Goal: Task Accomplishment & Management: Use online tool/utility

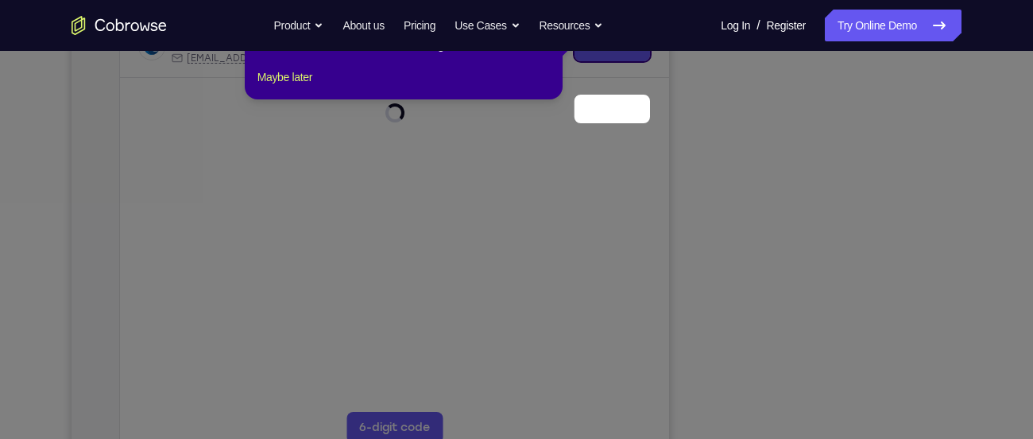
scroll to position [211, 0]
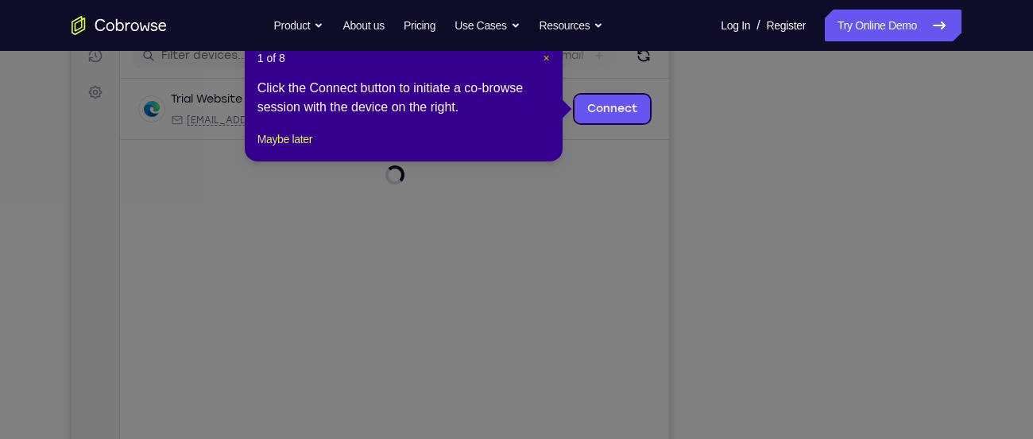
click at [544, 58] on span "×" at bounding box center [547, 58] width 6 height 13
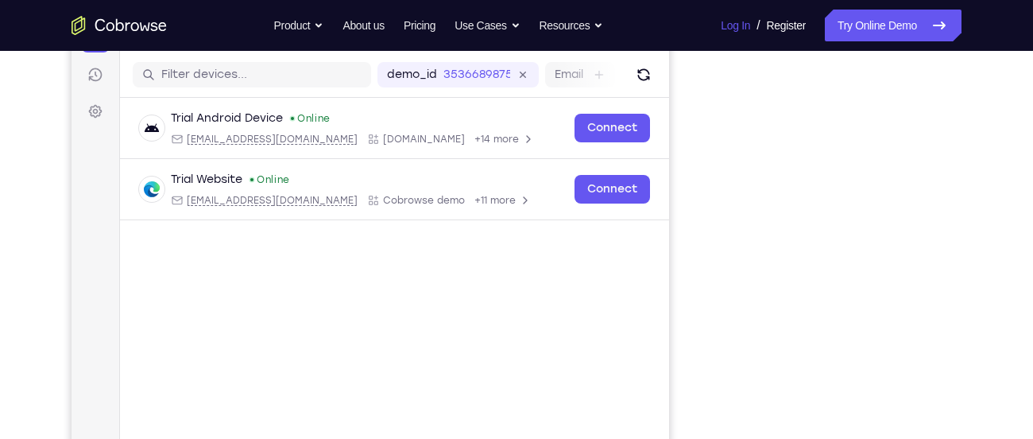
scroll to position [228, 0]
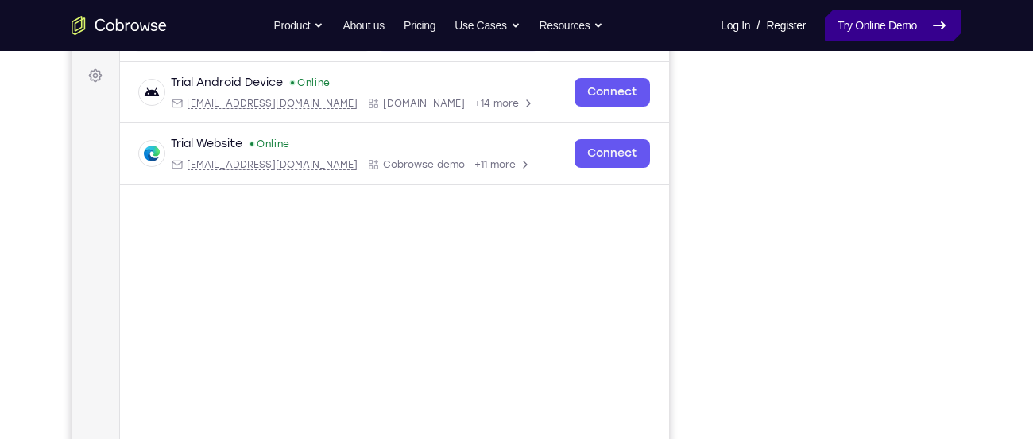
click at [880, 31] on link "Try Online Demo" at bounding box center [893, 26] width 137 height 32
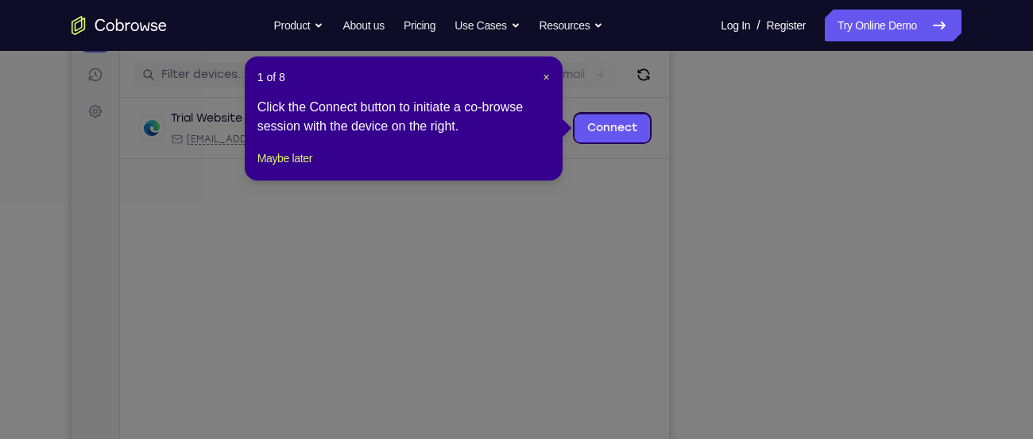
scroll to position [191, 0]
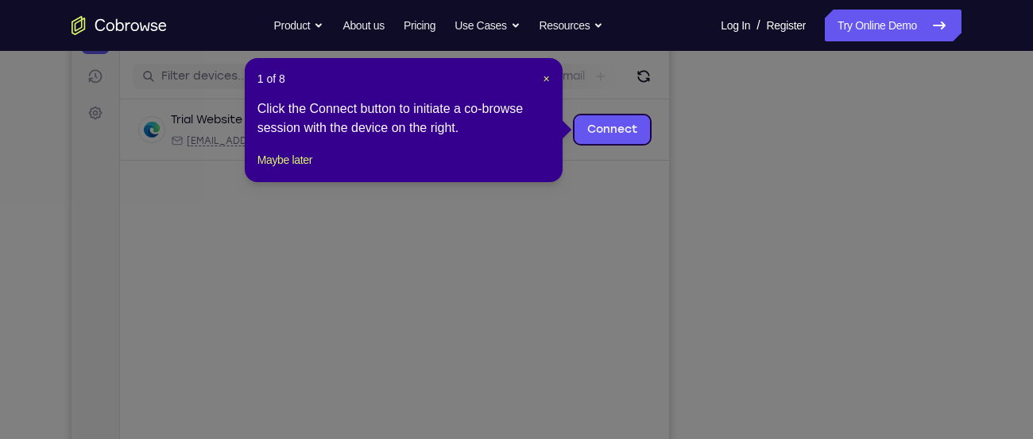
click at [540, 80] on header "1 of 8 ×" at bounding box center [403, 79] width 292 height 16
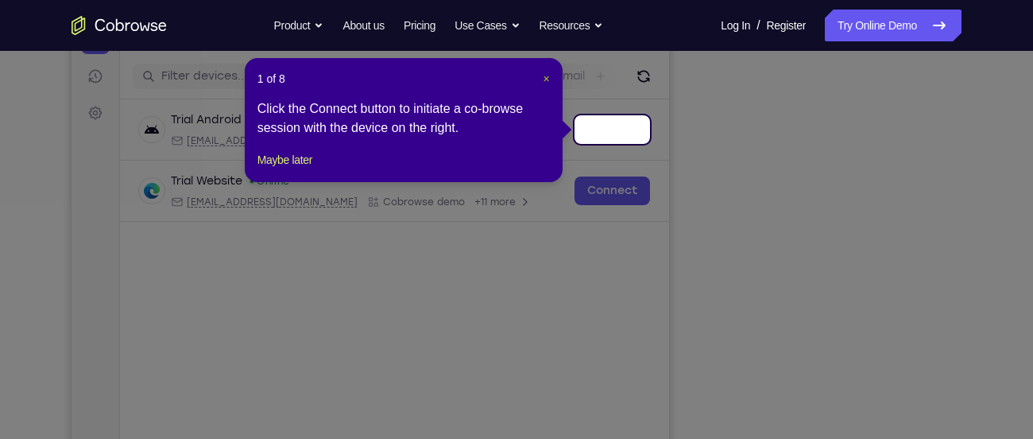
click at [544, 78] on span "×" at bounding box center [547, 78] width 6 height 13
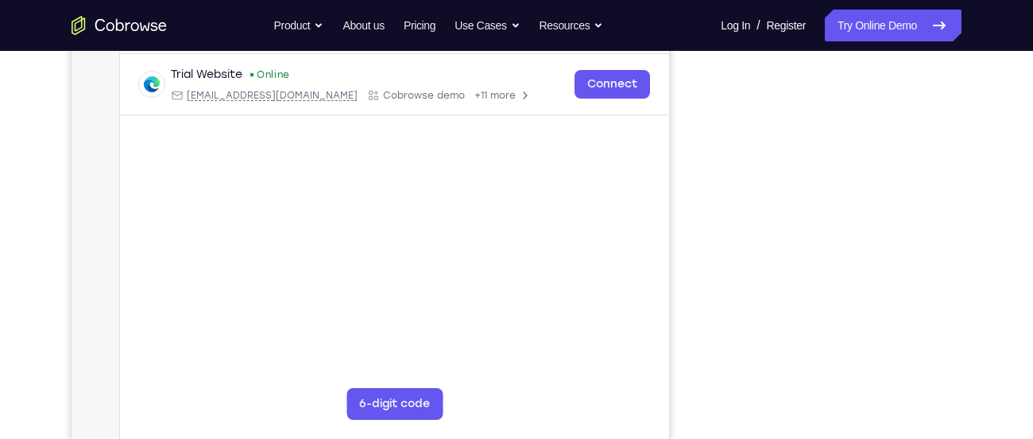
scroll to position [298, 0]
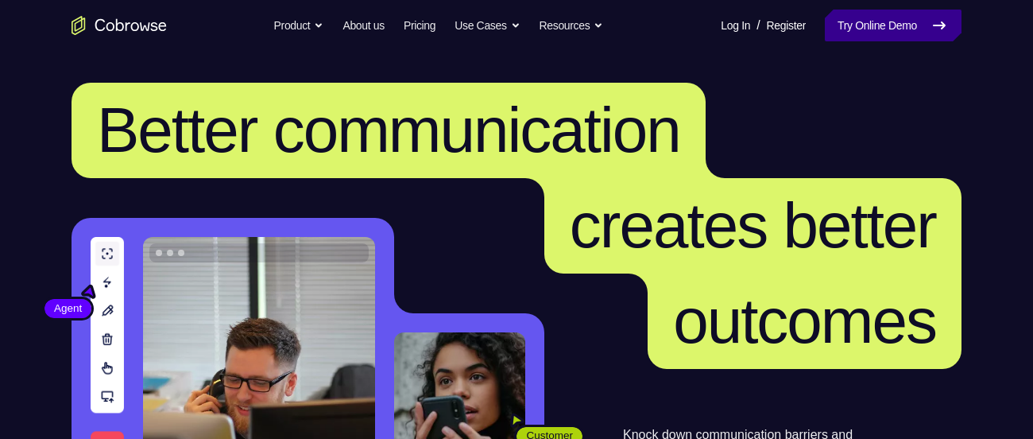
click at [853, 20] on link "Try Online Demo" at bounding box center [893, 26] width 137 height 32
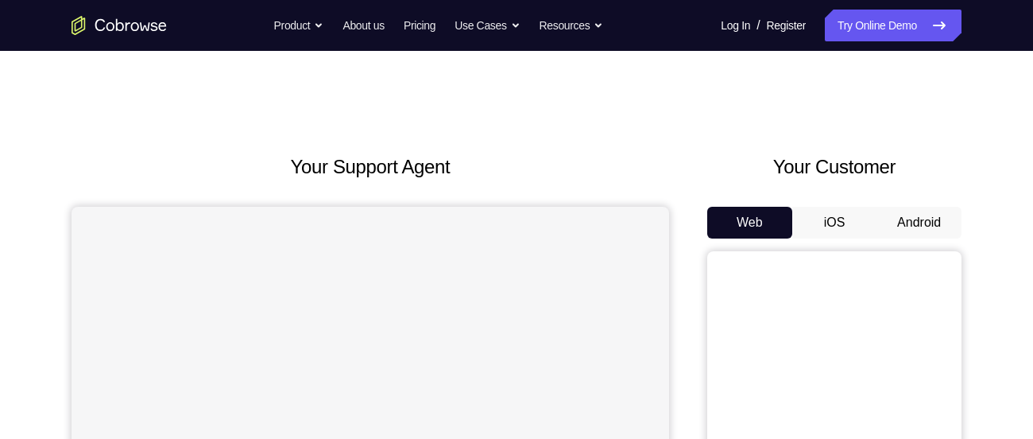
click at [923, 234] on button "Android" at bounding box center [919, 223] width 85 height 32
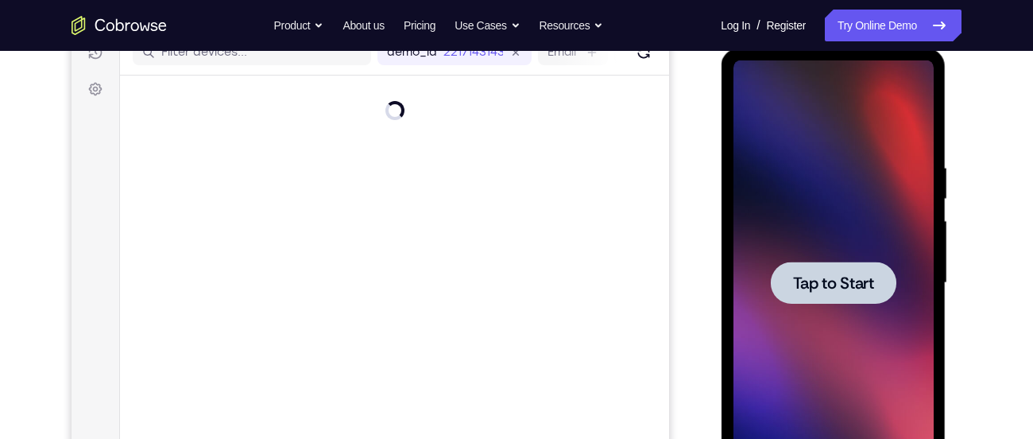
click at [874, 257] on div at bounding box center [833, 282] width 200 height 445
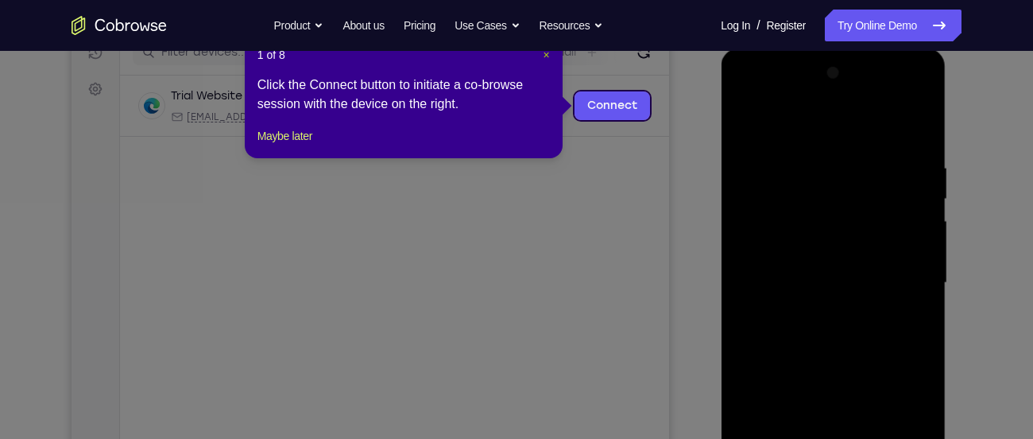
click at [548, 56] on span "×" at bounding box center [547, 54] width 6 height 13
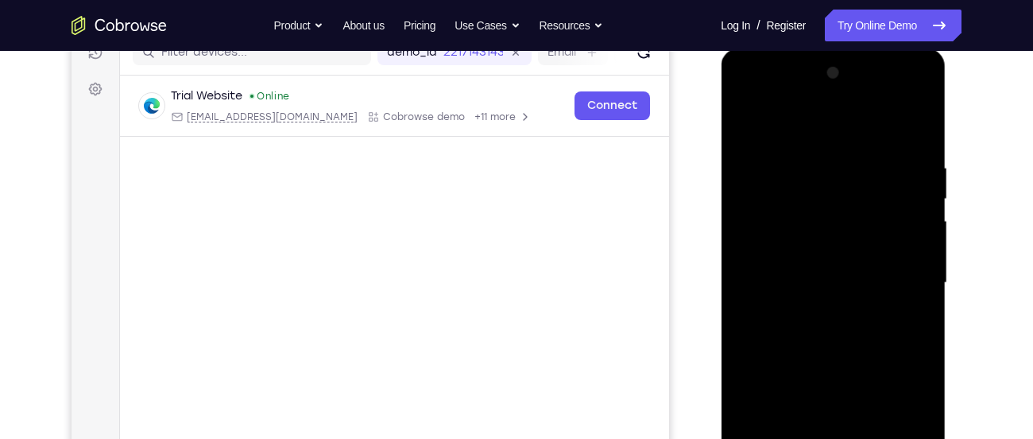
scroll to position [274, 0]
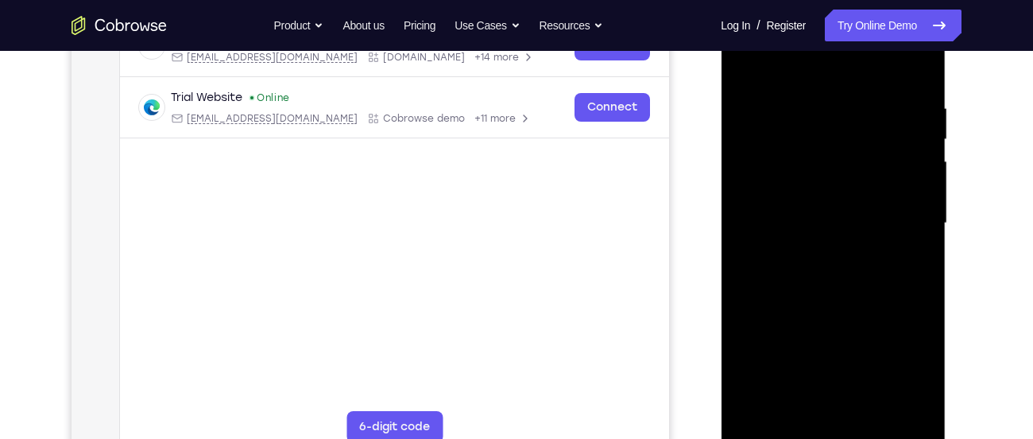
click at [834, 429] on div at bounding box center [833, 223] width 200 height 445
click at [904, 366] on div at bounding box center [833, 223] width 200 height 445
click at [821, 77] on div at bounding box center [833, 223] width 200 height 445
click at [907, 217] on div at bounding box center [833, 223] width 200 height 445
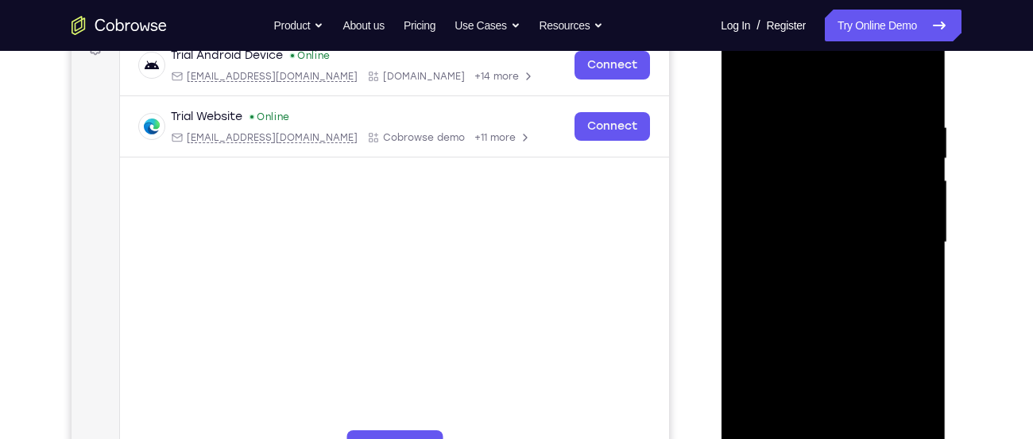
click at [745, 60] on div at bounding box center [833, 242] width 200 height 445
click at [766, 188] on div at bounding box center [833, 242] width 200 height 445
click at [798, 245] on div at bounding box center [833, 242] width 200 height 445
click at [806, 228] on div at bounding box center [833, 242] width 200 height 445
click at [795, 261] on div at bounding box center [833, 242] width 200 height 445
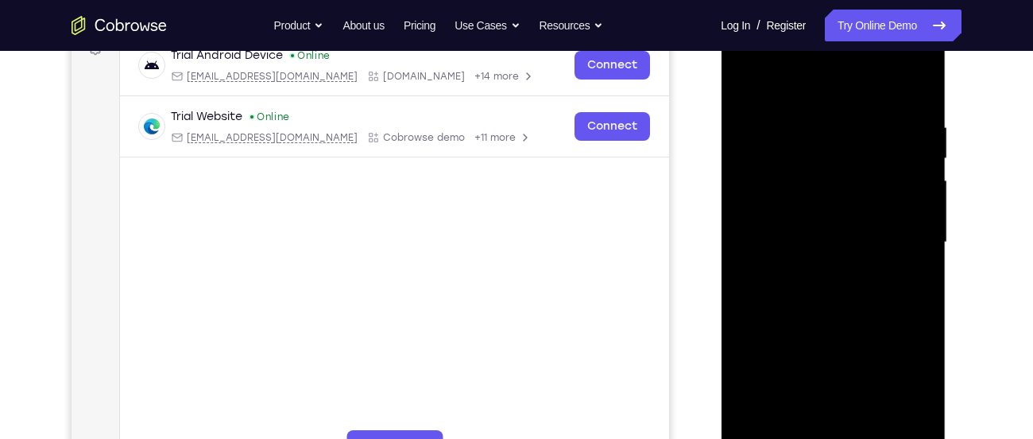
click at [795, 247] on div at bounding box center [833, 242] width 200 height 445
drag, startPoint x: 820, startPoint y: 246, endPoint x: 825, endPoint y: 195, distance: 51.1
click at [825, 195] on div at bounding box center [833, 242] width 200 height 445
click at [802, 296] on div at bounding box center [833, 242] width 200 height 445
drag, startPoint x: 867, startPoint y: 327, endPoint x: 884, endPoint y: 224, distance: 104.8
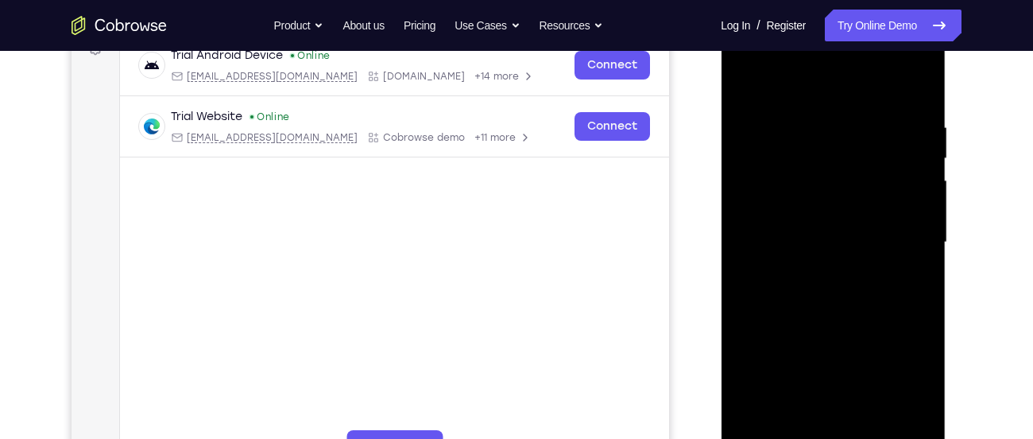
click at [884, 224] on div at bounding box center [833, 242] width 200 height 445
click at [810, 96] on div at bounding box center [833, 242] width 200 height 445
click at [913, 91] on div at bounding box center [833, 242] width 200 height 445
click at [923, 89] on div at bounding box center [833, 242] width 200 height 445
drag, startPoint x: 899, startPoint y: 131, endPoint x: 759, endPoint y: 159, distance: 142.6
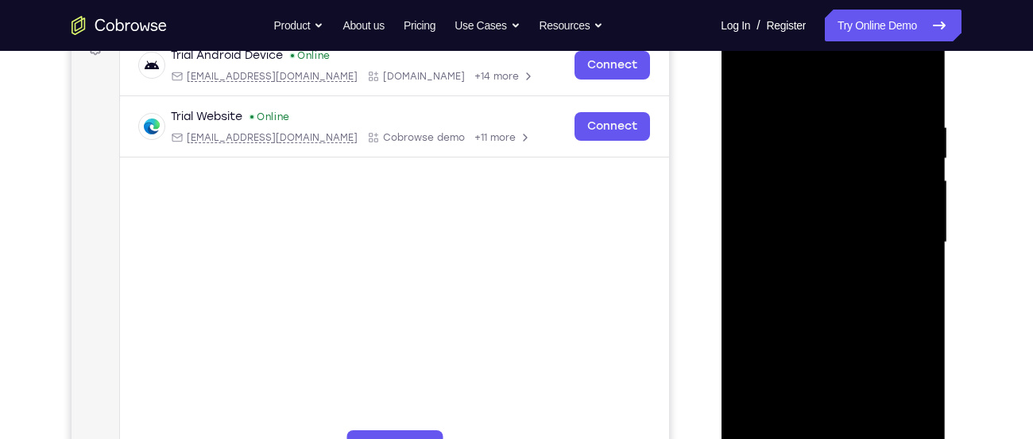
click at [759, 159] on div at bounding box center [833, 242] width 200 height 445
drag, startPoint x: 881, startPoint y: 124, endPoint x: 743, endPoint y: 140, distance: 139.2
click at [743, 140] on div at bounding box center [833, 242] width 200 height 445
drag, startPoint x: 874, startPoint y: 141, endPoint x: 756, endPoint y: 145, distance: 118.5
click at [756, 145] on div at bounding box center [833, 242] width 200 height 445
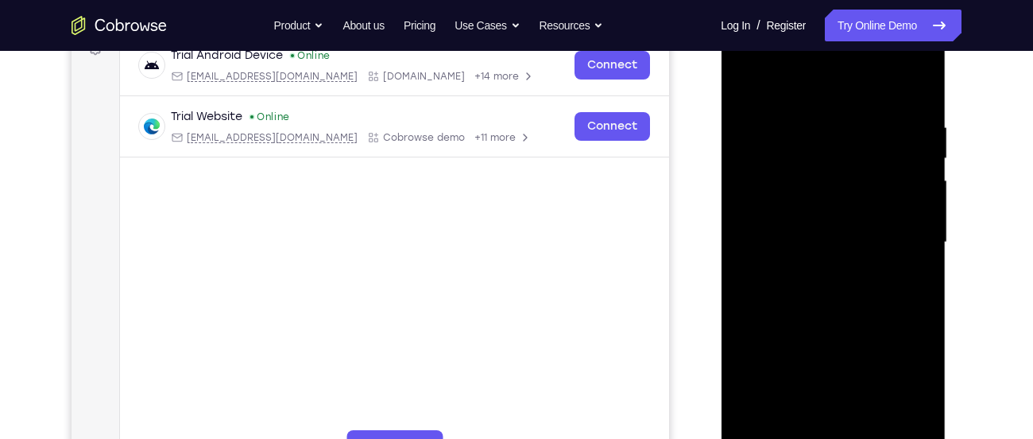
drag, startPoint x: 857, startPoint y: 297, endPoint x: 872, endPoint y: 99, distance: 198.4
click at [872, 99] on div at bounding box center [833, 242] width 200 height 445
drag, startPoint x: 867, startPoint y: 258, endPoint x: 892, endPoint y: 109, distance: 151.4
click at [892, 109] on div at bounding box center [833, 242] width 200 height 445
drag, startPoint x: 875, startPoint y: 289, endPoint x: 896, endPoint y: 85, distance: 205.3
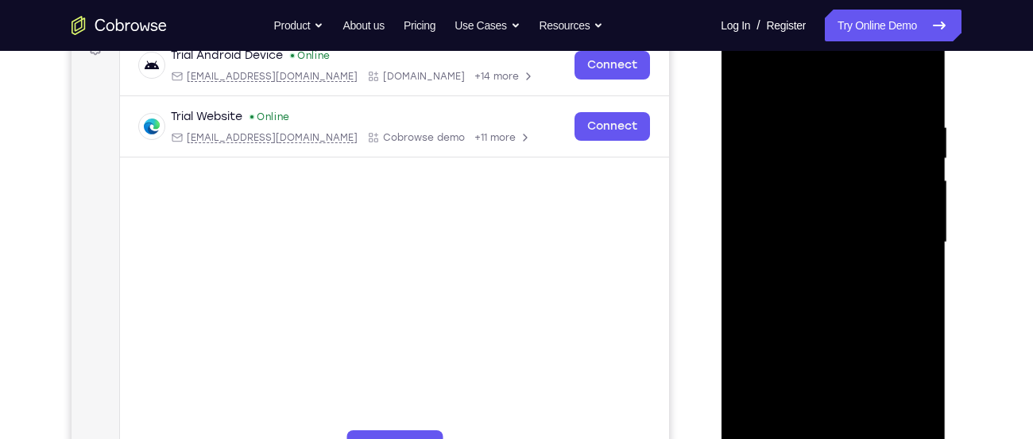
click at [896, 85] on div at bounding box center [833, 242] width 200 height 445
drag, startPoint x: 892, startPoint y: 362, endPoint x: 907, endPoint y: 156, distance: 206.4
click at [907, 156] on div at bounding box center [833, 242] width 200 height 445
drag, startPoint x: 865, startPoint y: 115, endPoint x: 981, endPoint y: 476, distance: 378.7
click at [947, 438] on html "Online web based iOS Simulators and Android Emulators. Run iPhone, iPad, Mobile…" at bounding box center [834, 246] width 226 height 477
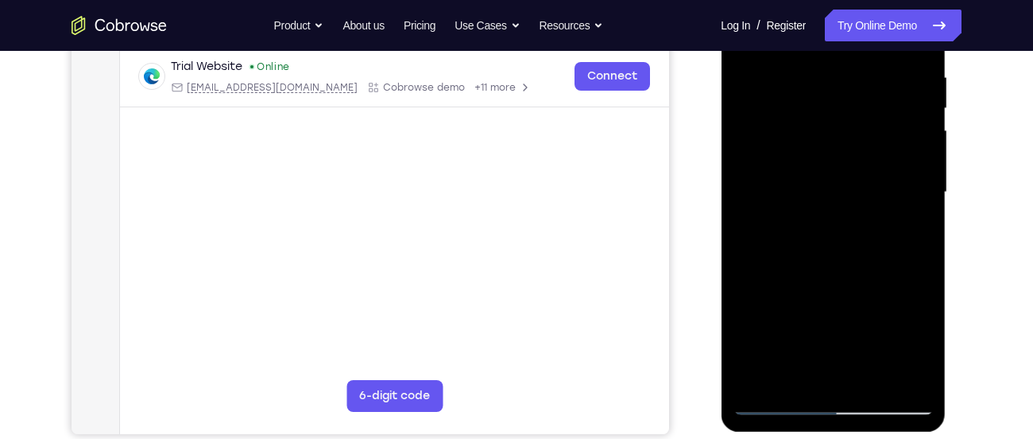
scroll to position [306, 0]
drag, startPoint x: 881, startPoint y: 288, endPoint x: 1010, endPoint y: 476, distance: 228.1
click at [947, 434] on html "Online web based iOS Simulators and Android Emulators. Run iPhone, iPad, Mobile…" at bounding box center [834, 195] width 226 height 477
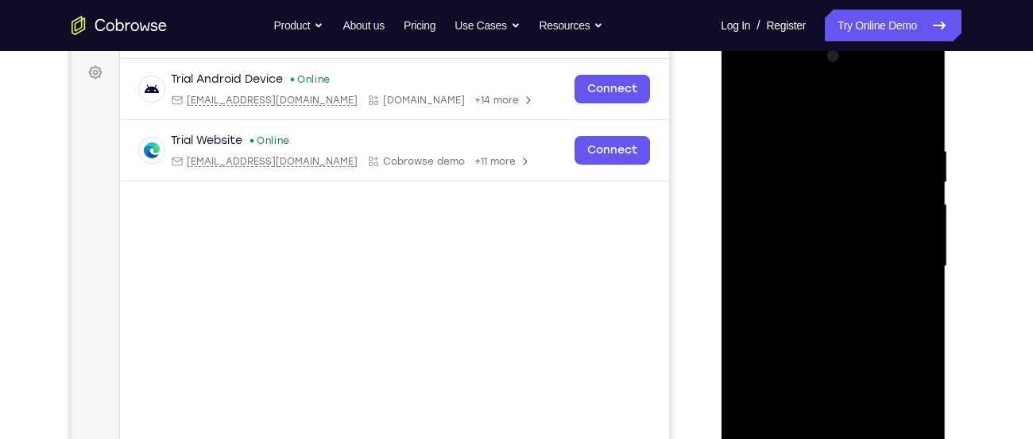
scroll to position [227, 0]
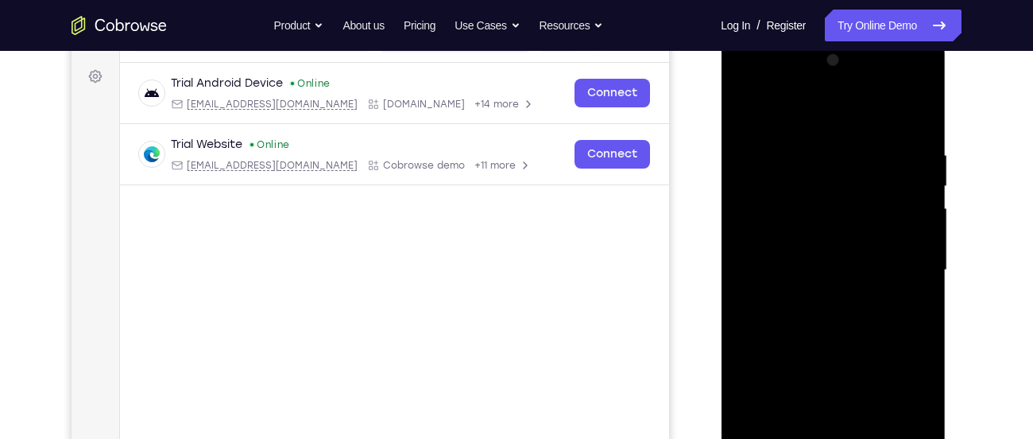
click at [892, 134] on div at bounding box center [833, 270] width 200 height 445
click at [830, 193] on div at bounding box center [833, 270] width 200 height 445
drag, startPoint x: 766, startPoint y: 322, endPoint x: 838, endPoint y: 243, distance: 106.9
click at [838, 243] on div at bounding box center [833, 270] width 200 height 445
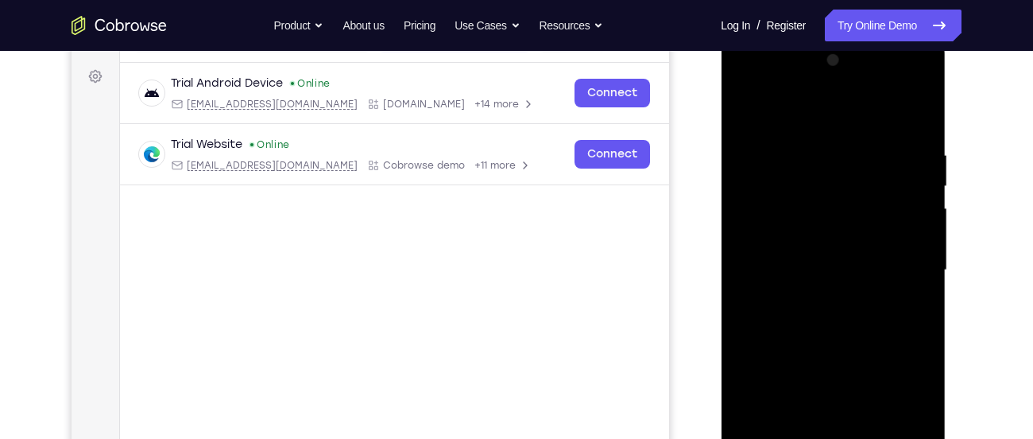
click at [743, 109] on div at bounding box center [833, 270] width 200 height 445
click at [815, 232] on div at bounding box center [833, 270] width 200 height 445
drag, startPoint x: 830, startPoint y: 302, endPoint x: 874, endPoint y: 134, distance: 173.5
click at [874, 134] on div at bounding box center [833, 270] width 200 height 445
drag, startPoint x: 762, startPoint y: 291, endPoint x: 830, endPoint y: 222, distance: 97.2
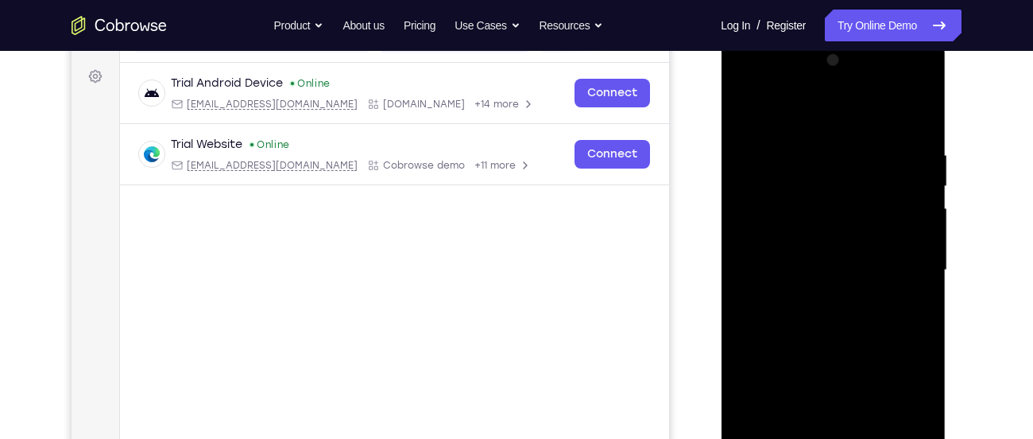
click at [830, 222] on div at bounding box center [833, 270] width 200 height 445
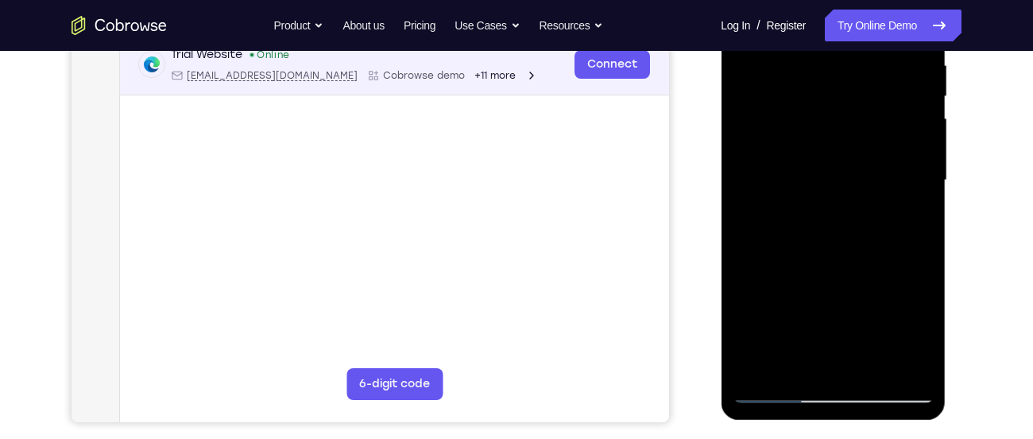
scroll to position [318, 0]
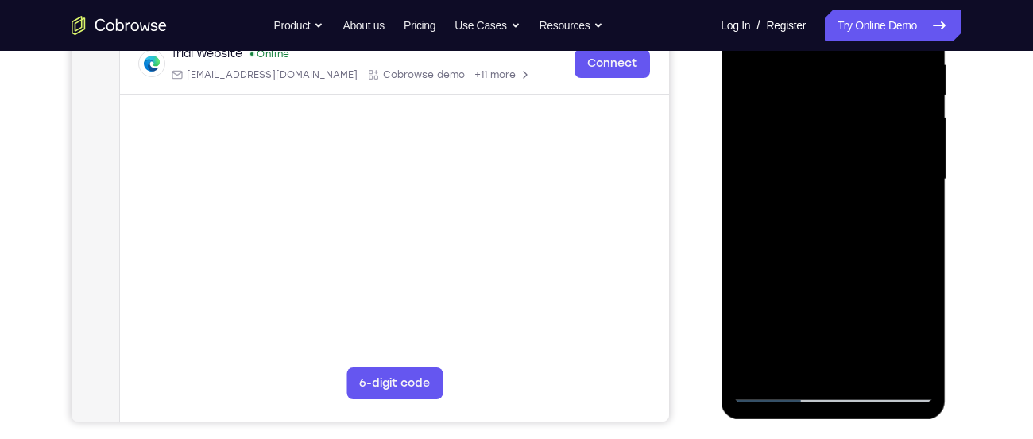
drag, startPoint x: 825, startPoint y: 197, endPoint x: 821, endPoint y: 408, distance: 210.6
click at [821, 408] on div at bounding box center [833, 182] width 225 height 474
click at [768, 384] on div at bounding box center [833, 179] width 200 height 445
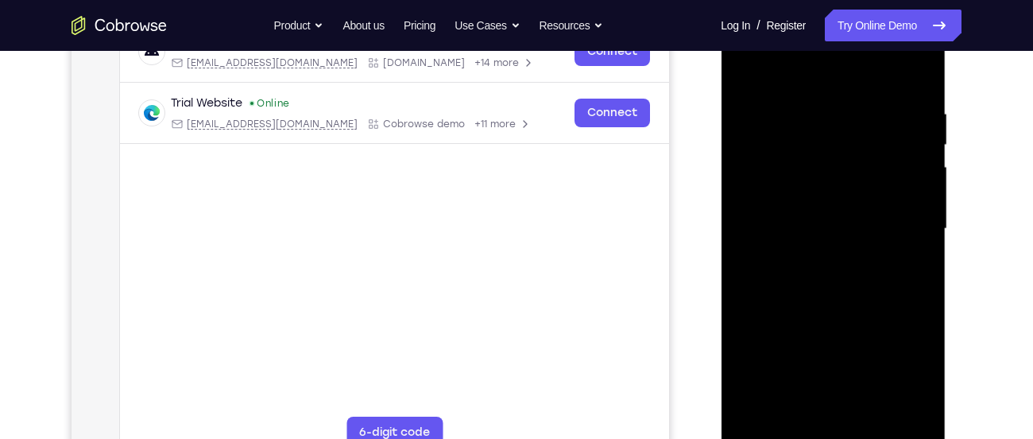
scroll to position [265, 0]
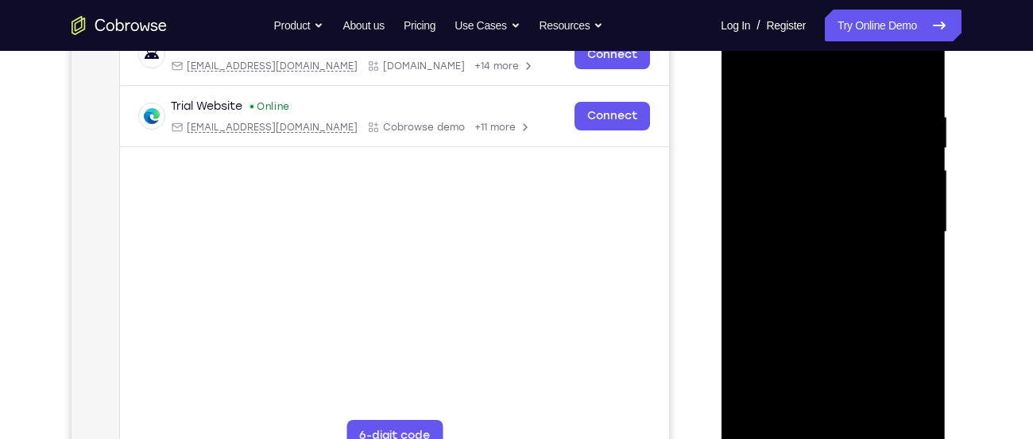
click at [743, 68] on div at bounding box center [833, 232] width 200 height 445
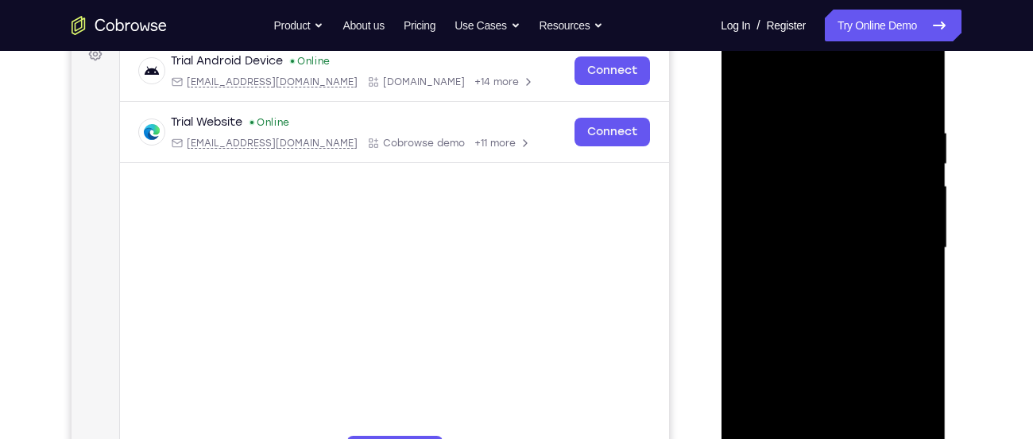
scroll to position [249, 0]
click at [888, 90] on div at bounding box center [833, 248] width 200 height 445
drag, startPoint x: 880, startPoint y: 295, endPoint x: 882, endPoint y: 209, distance: 85.9
click at [882, 209] on div at bounding box center [833, 248] width 200 height 445
drag, startPoint x: 867, startPoint y: 302, endPoint x: 880, endPoint y: 165, distance: 137.3
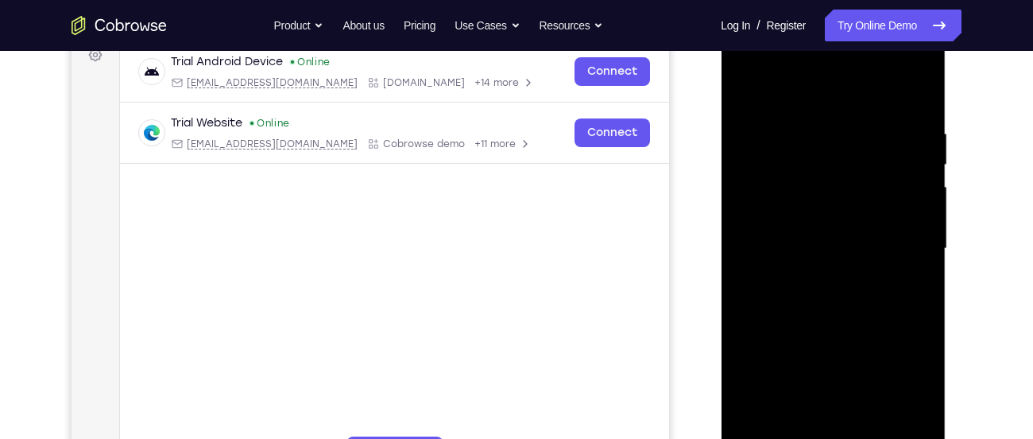
click at [880, 165] on div at bounding box center [833, 248] width 200 height 445
click at [757, 215] on div at bounding box center [833, 248] width 200 height 445
click at [773, 140] on div at bounding box center [833, 248] width 200 height 445
drag, startPoint x: 742, startPoint y: 349, endPoint x: 739, endPoint y: 82, distance: 267.0
click at [739, 82] on div at bounding box center [833, 248] width 200 height 445
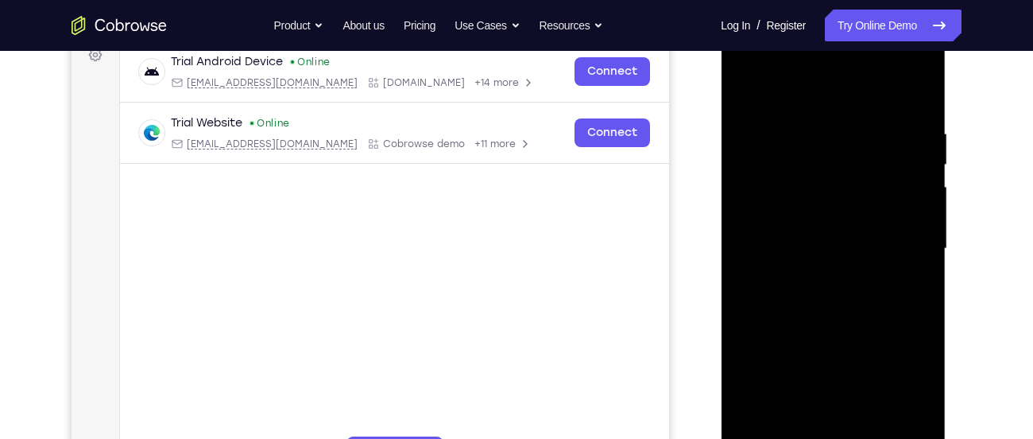
drag, startPoint x: 913, startPoint y: 335, endPoint x: 905, endPoint y: 134, distance: 201.2
click at [905, 134] on div at bounding box center [833, 248] width 200 height 445
drag, startPoint x: 905, startPoint y: 312, endPoint x: 902, endPoint y: 106, distance: 206.6
click at [902, 106] on div at bounding box center [833, 248] width 200 height 445
drag, startPoint x: 908, startPoint y: 329, endPoint x: 908, endPoint y: 151, distance: 178.0
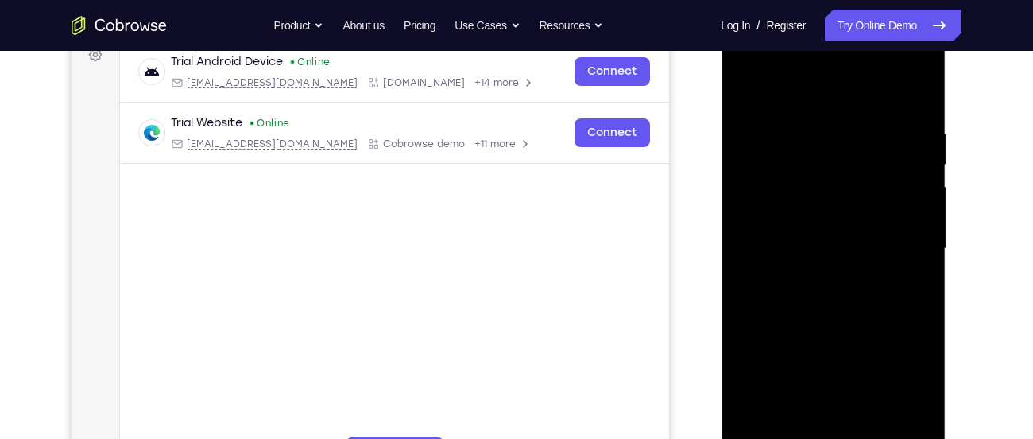
click at [908, 151] on div at bounding box center [833, 248] width 200 height 445
drag, startPoint x: 904, startPoint y: 358, endPoint x: 933, endPoint y: 175, distance: 185.0
click at [933, 175] on div at bounding box center [833, 251] width 225 height 474
drag, startPoint x: 907, startPoint y: 332, endPoint x: 904, endPoint y: 76, distance: 255.9
click at [904, 76] on div at bounding box center [833, 248] width 200 height 445
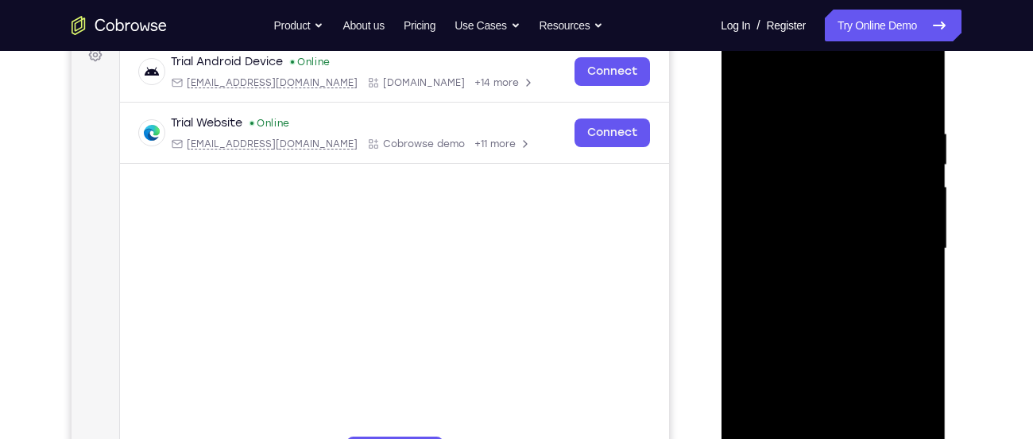
drag, startPoint x: 904, startPoint y: 279, endPoint x: 901, endPoint y: 29, distance: 250.3
click at [901, 29] on div at bounding box center [833, 248] width 200 height 445
drag, startPoint x: 905, startPoint y: 349, endPoint x: 921, endPoint y: 103, distance: 246.1
click at [921, 103] on div at bounding box center [833, 248] width 200 height 445
drag, startPoint x: 904, startPoint y: 369, endPoint x: 911, endPoint y: 126, distance: 243.2
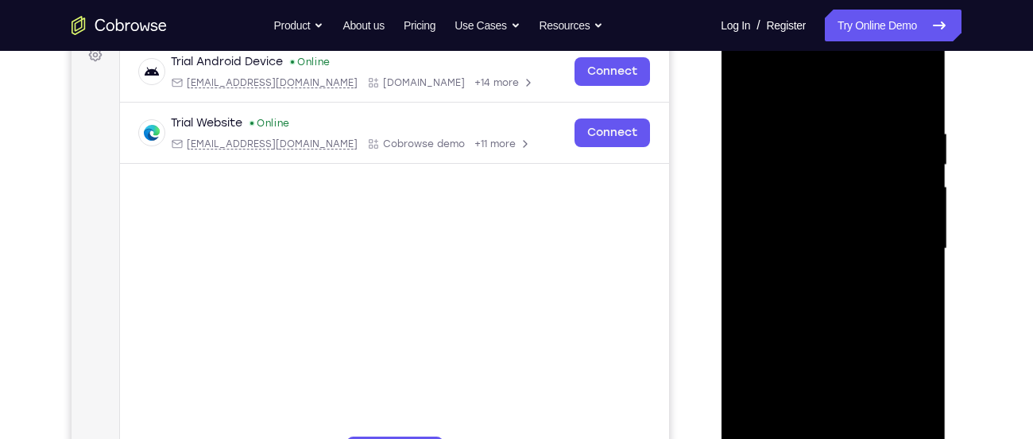
click at [911, 126] on div at bounding box center [833, 248] width 200 height 445
drag, startPoint x: 904, startPoint y: 346, endPoint x: 908, endPoint y: 119, distance: 227.3
click at [908, 119] on div at bounding box center [833, 248] width 200 height 445
click at [745, 91] on div at bounding box center [833, 248] width 200 height 445
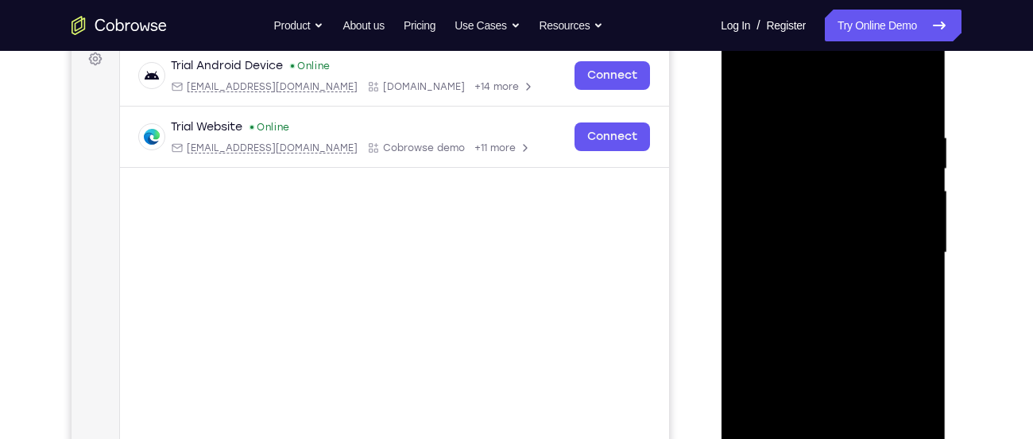
scroll to position [244, 0]
click at [896, 97] on div at bounding box center [833, 253] width 200 height 445
click at [840, 139] on div at bounding box center [833, 253] width 200 height 445
drag, startPoint x: 888, startPoint y: 382, endPoint x: 904, endPoint y: 119, distance: 263.5
click at [904, 119] on div at bounding box center [833, 253] width 200 height 445
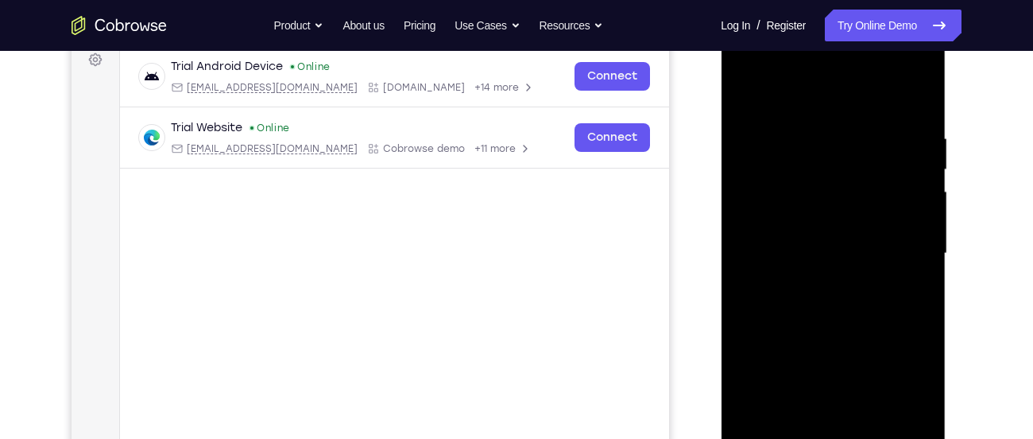
drag, startPoint x: 871, startPoint y: 269, endPoint x: 888, endPoint y: 79, distance: 190.7
click at [888, 79] on div at bounding box center [833, 253] width 200 height 445
drag, startPoint x: 886, startPoint y: 266, endPoint x: 907, endPoint y: 89, distance: 178.4
click at [907, 89] on div at bounding box center [833, 253] width 200 height 445
click at [843, 365] on div at bounding box center [833, 253] width 200 height 445
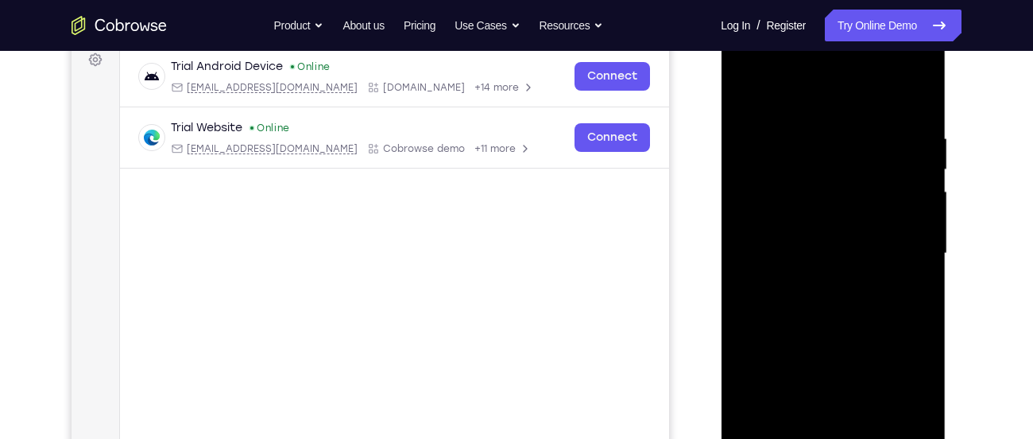
drag, startPoint x: 836, startPoint y: 240, endPoint x: 842, endPoint y: 67, distance: 173.3
click at [842, 67] on div at bounding box center [833, 253] width 200 height 445
click at [747, 97] on div at bounding box center [833, 253] width 200 height 445
click at [748, 88] on div at bounding box center [833, 253] width 200 height 445
click at [812, 165] on div at bounding box center [833, 253] width 200 height 445
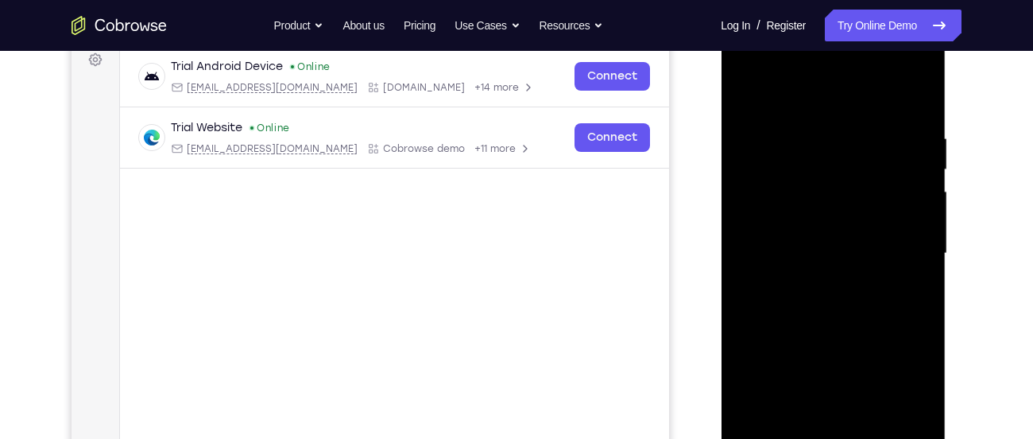
drag, startPoint x: 904, startPoint y: 189, endPoint x: 881, endPoint y: 80, distance: 111.3
click at [881, 80] on div at bounding box center [833, 253] width 200 height 445
click at [737, 90] on div at bounding box center [833, 253] width 200 height 445
